Goal: Task Accomplishment & Management: Use online tool/utility

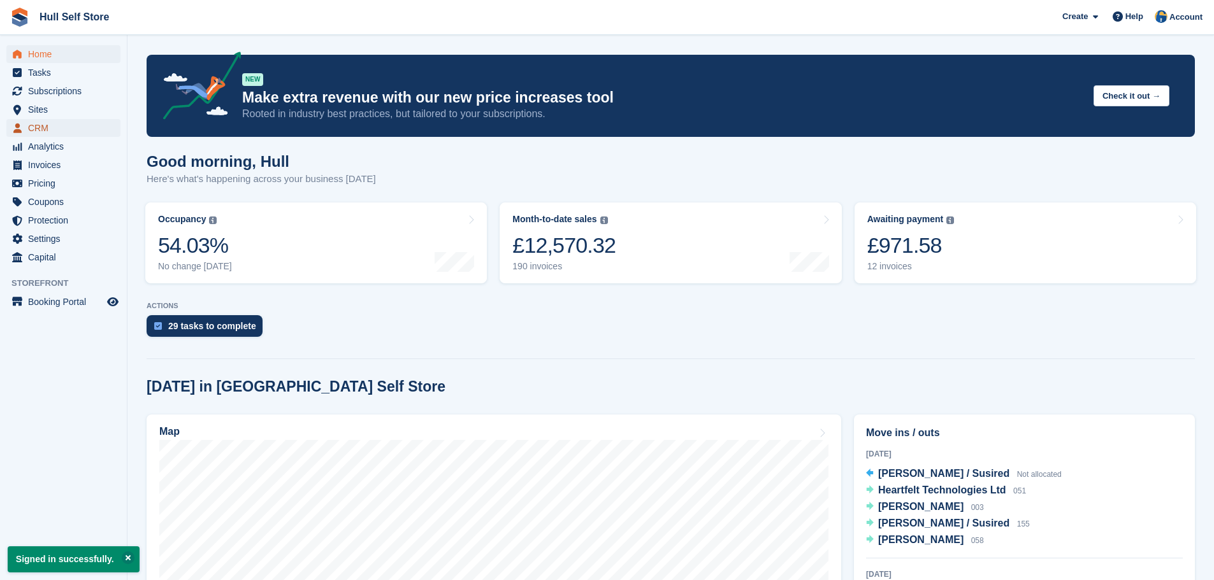
click at [38, 127] on span "CRM" at bounding box center [66, 128] width 76 height 18
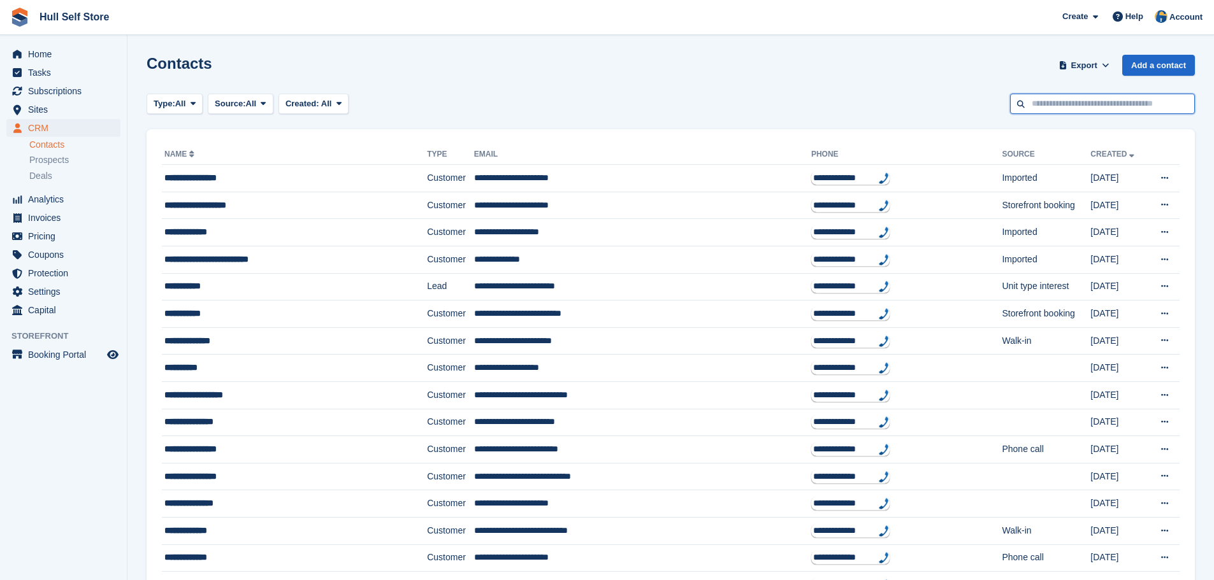
click at [1077, 108] on input "text" at bounding box center [1102, 104] width 185 height 21
type input "*"
type input "*******"
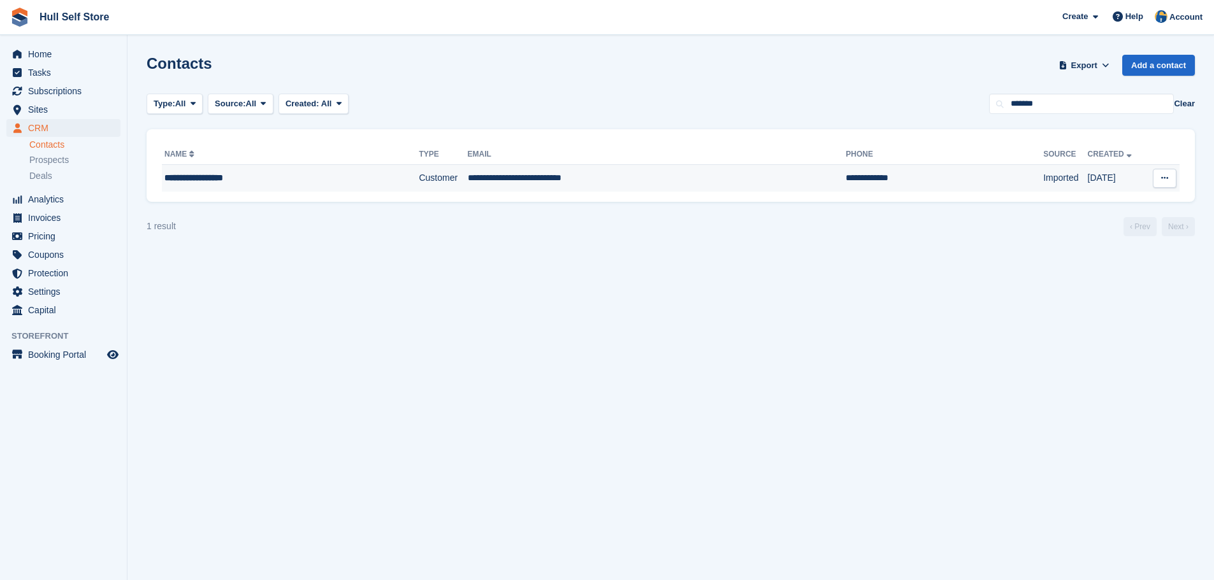
click at [298, 183] on div "**********" at bounding box center [265, 177] width 202 height 13
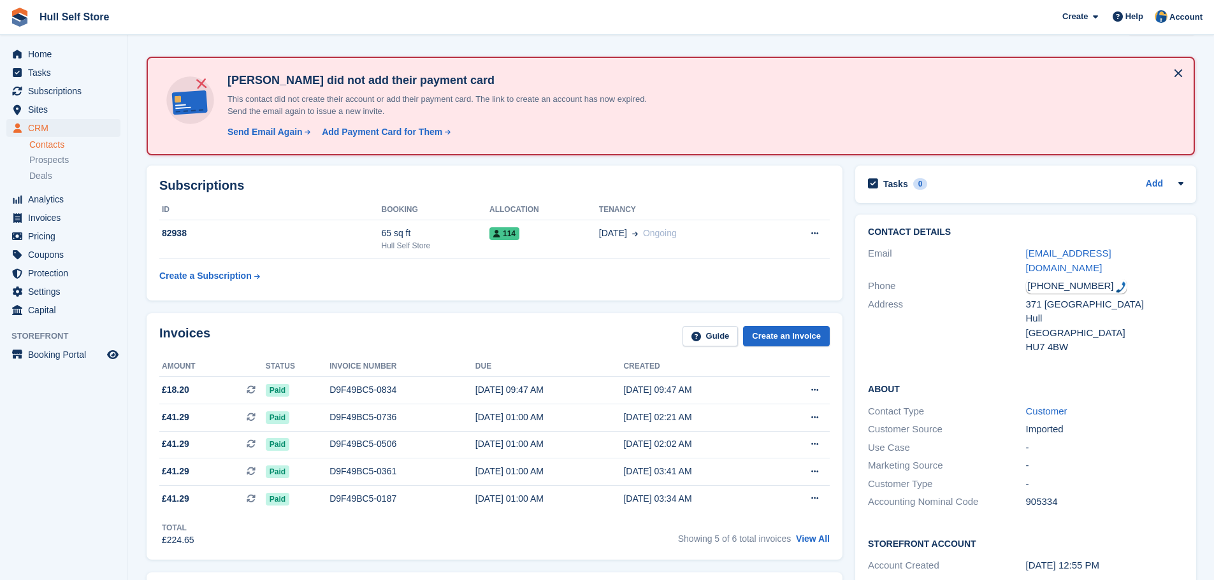
scroll to position [64, 0]
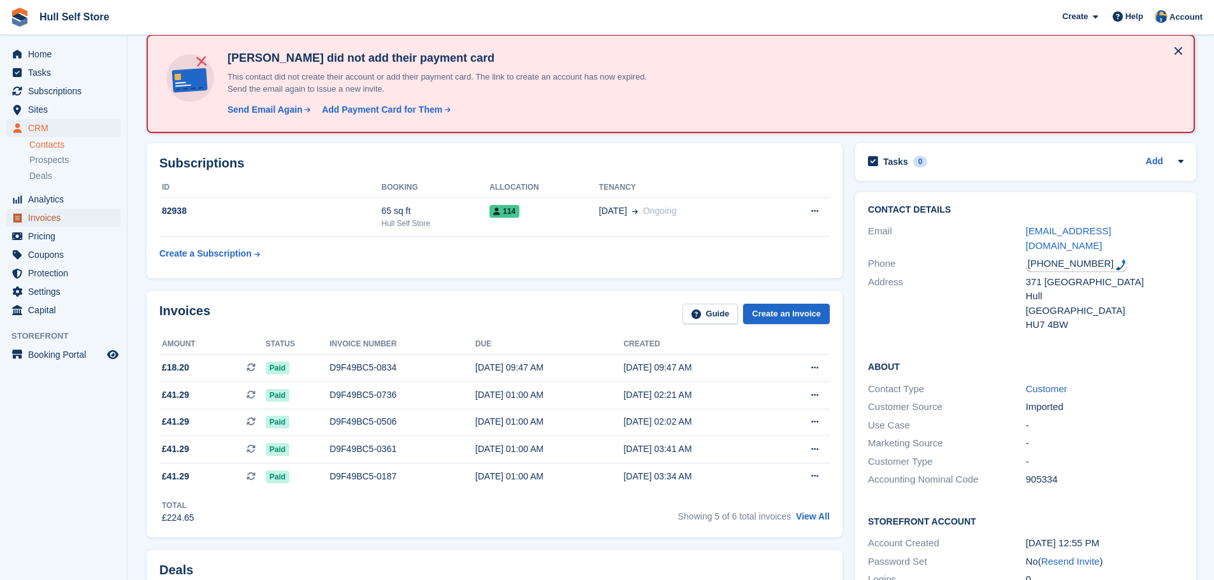
click at [51, 226] on span "Invoices" at bounding box center [66, 218] width 76 height 18
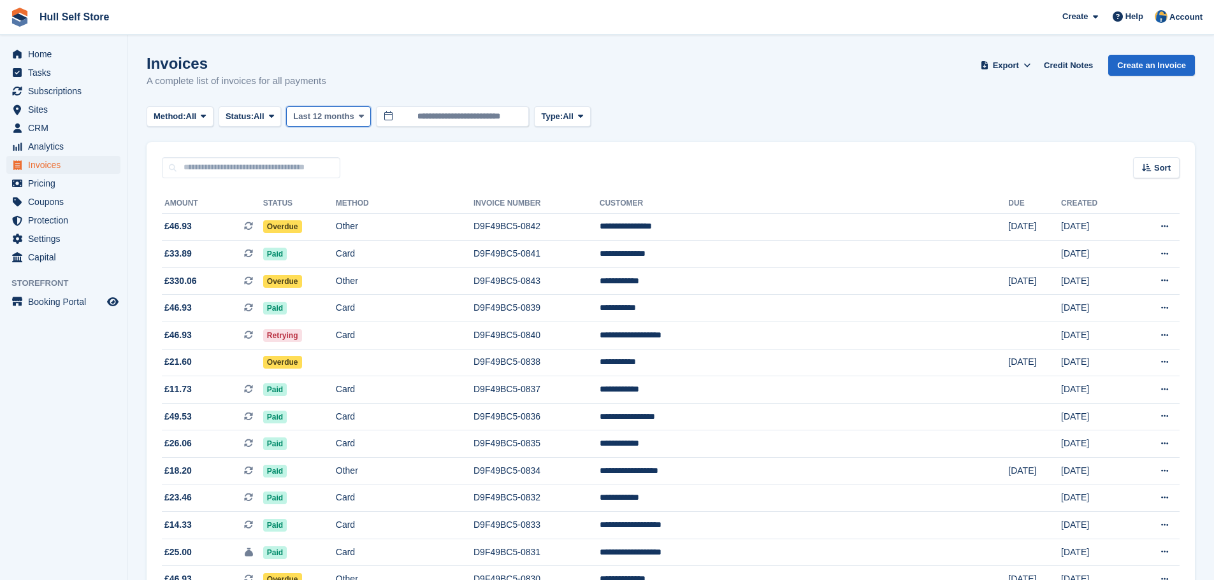
click at [297, 120] on button "Last 12 months" at bounding box center [328, 116] width 85 height 21
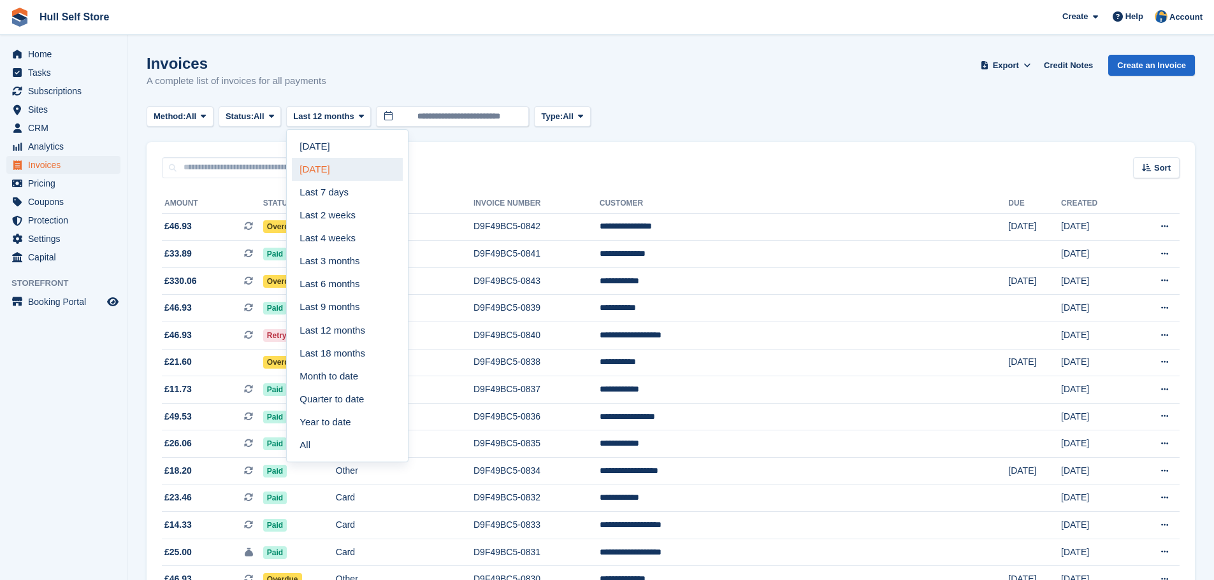
click at [332, 175] on link "Yesterday" at bounding box center [347, 169] width 111 height 23
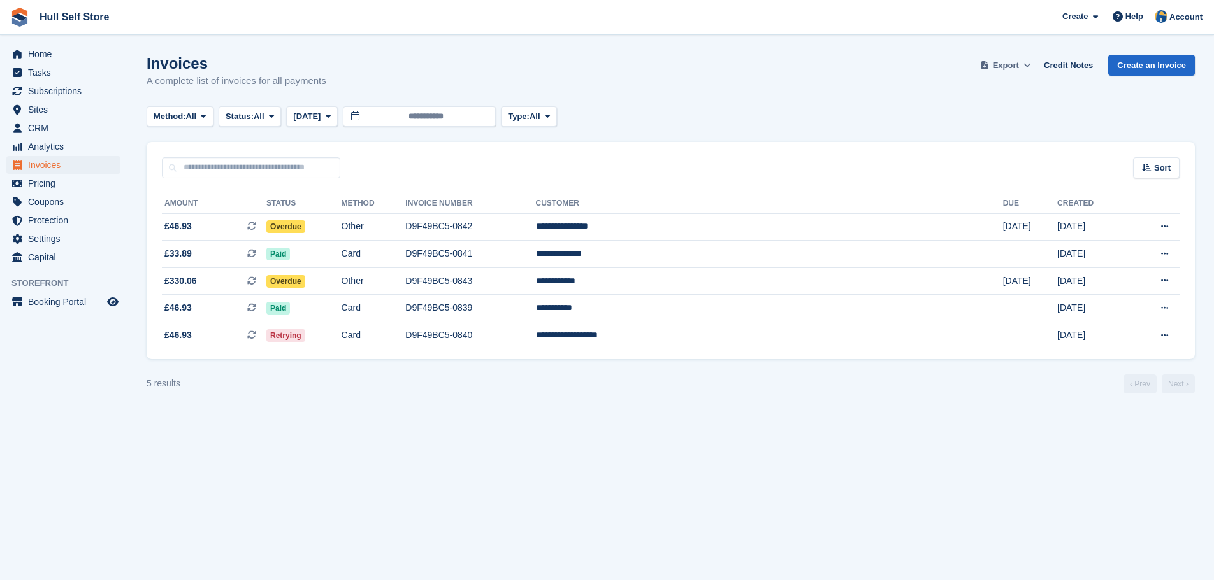
click at [1033, 66] on span at bounding box center [1027, 65] width 13 height 13
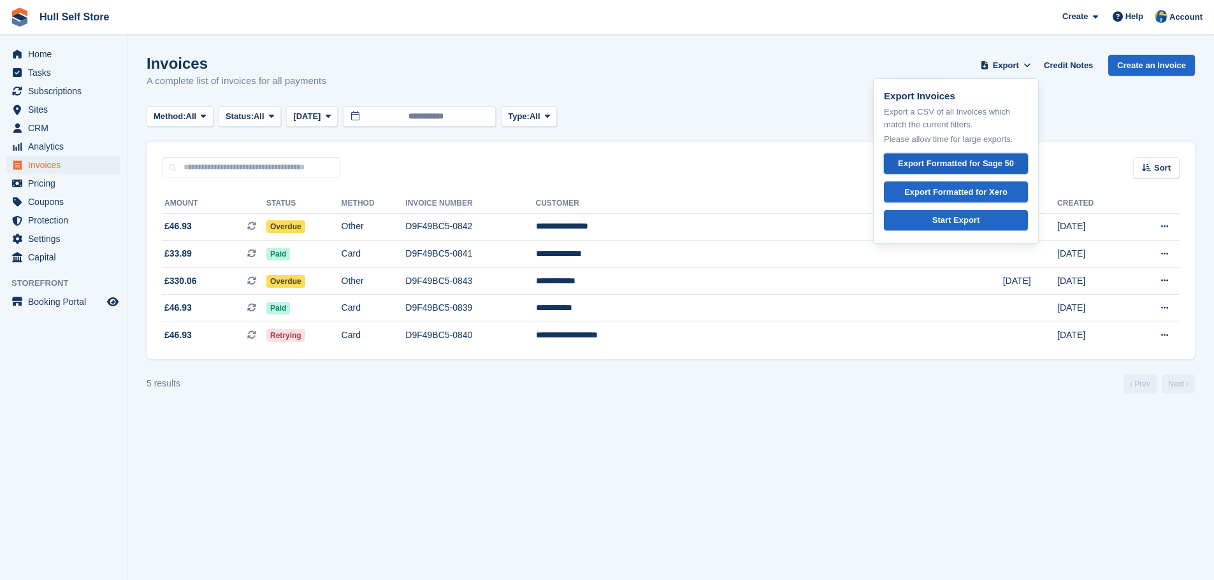
click at [981, 157] on link "Export Formatted for Sage 50" at bounding box center [956, 164] width 144 height 21
